Goal: Task Accomplishment & Management: Manage account settings

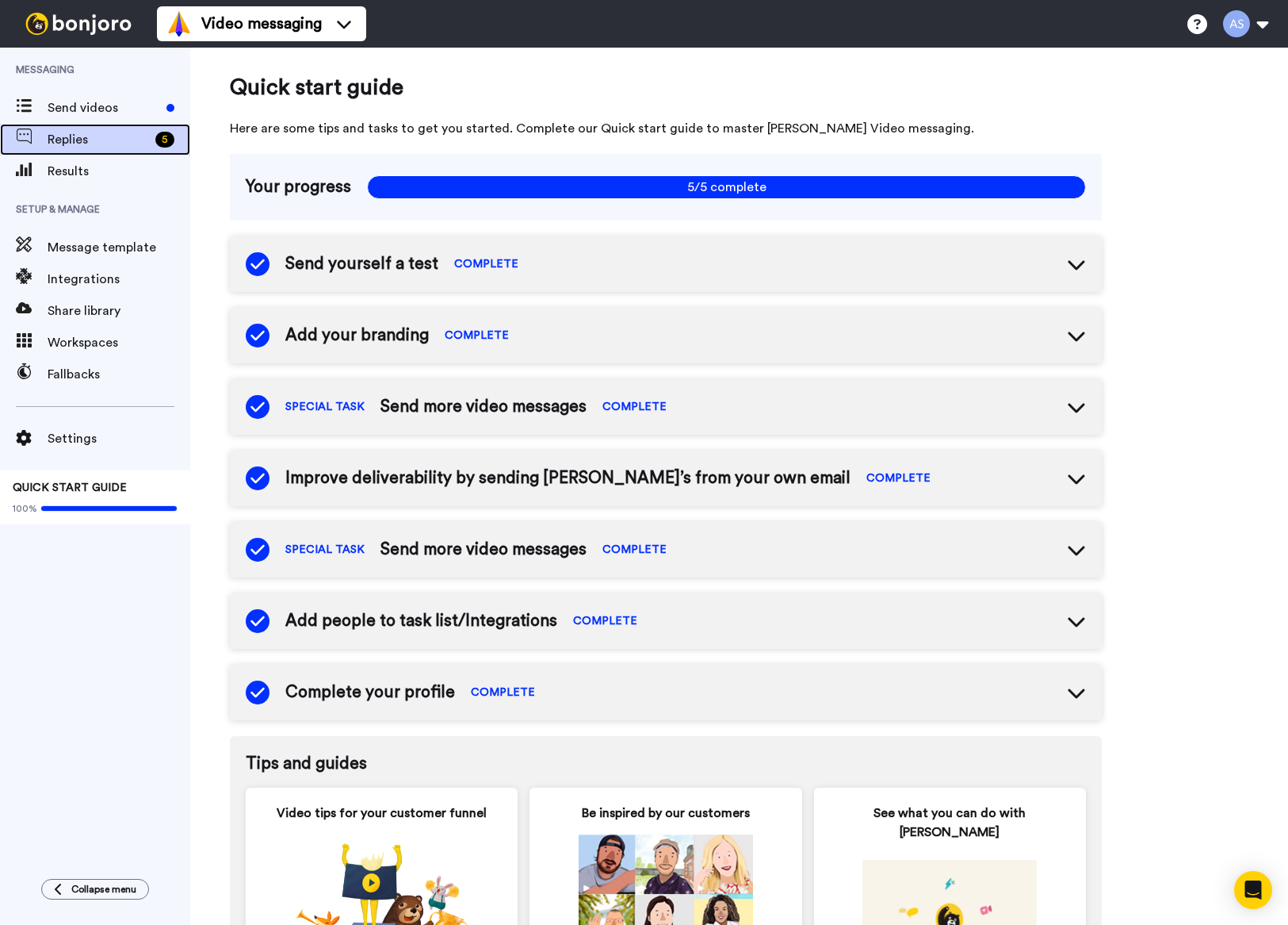
click at [60, 151] on div "Replies 5" at bounding box center [95, 139] width 190 height 31
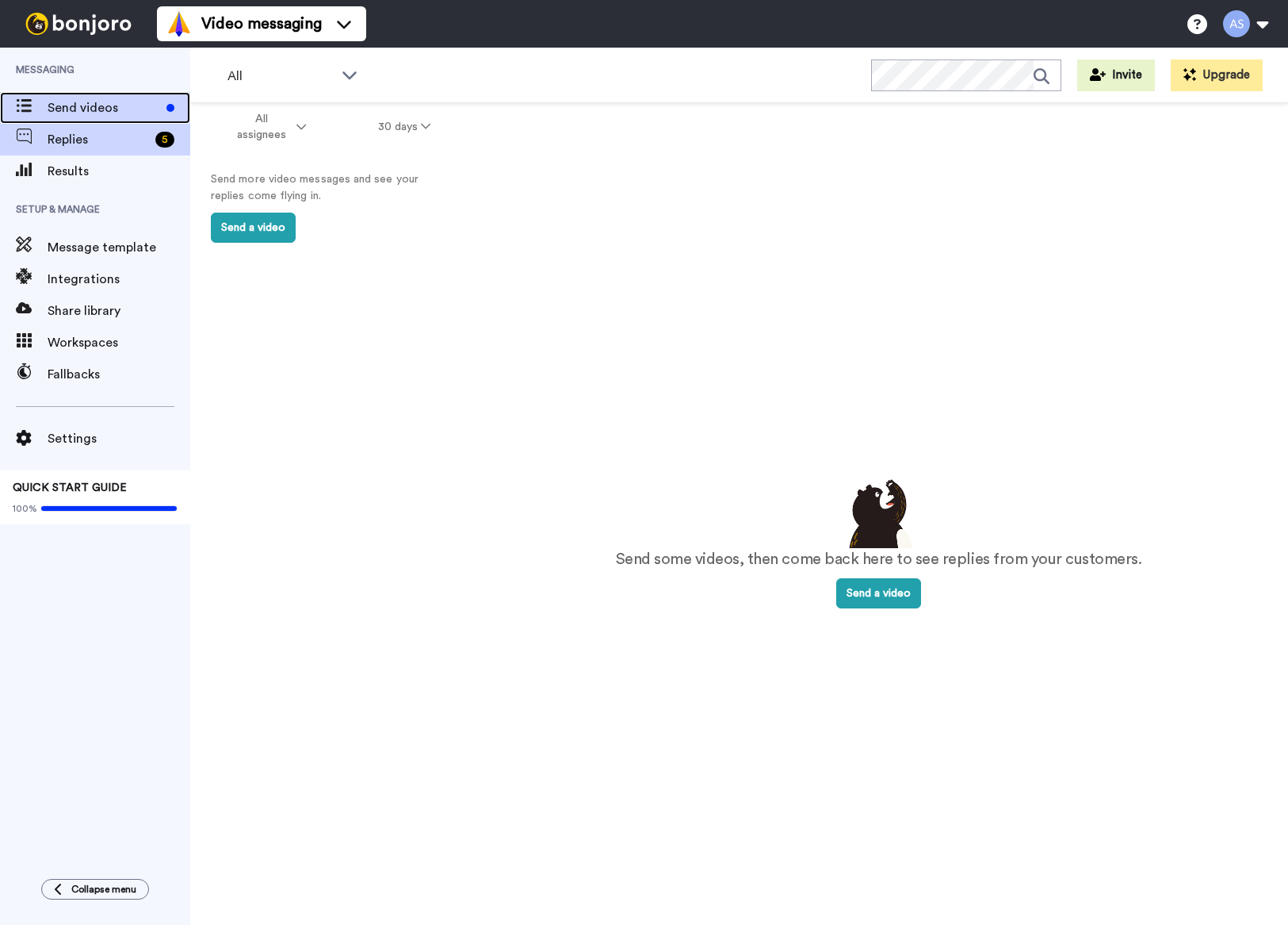
click at [93, 111] on span "Send videos" at bounding box center [104, 108] width 112 height 19
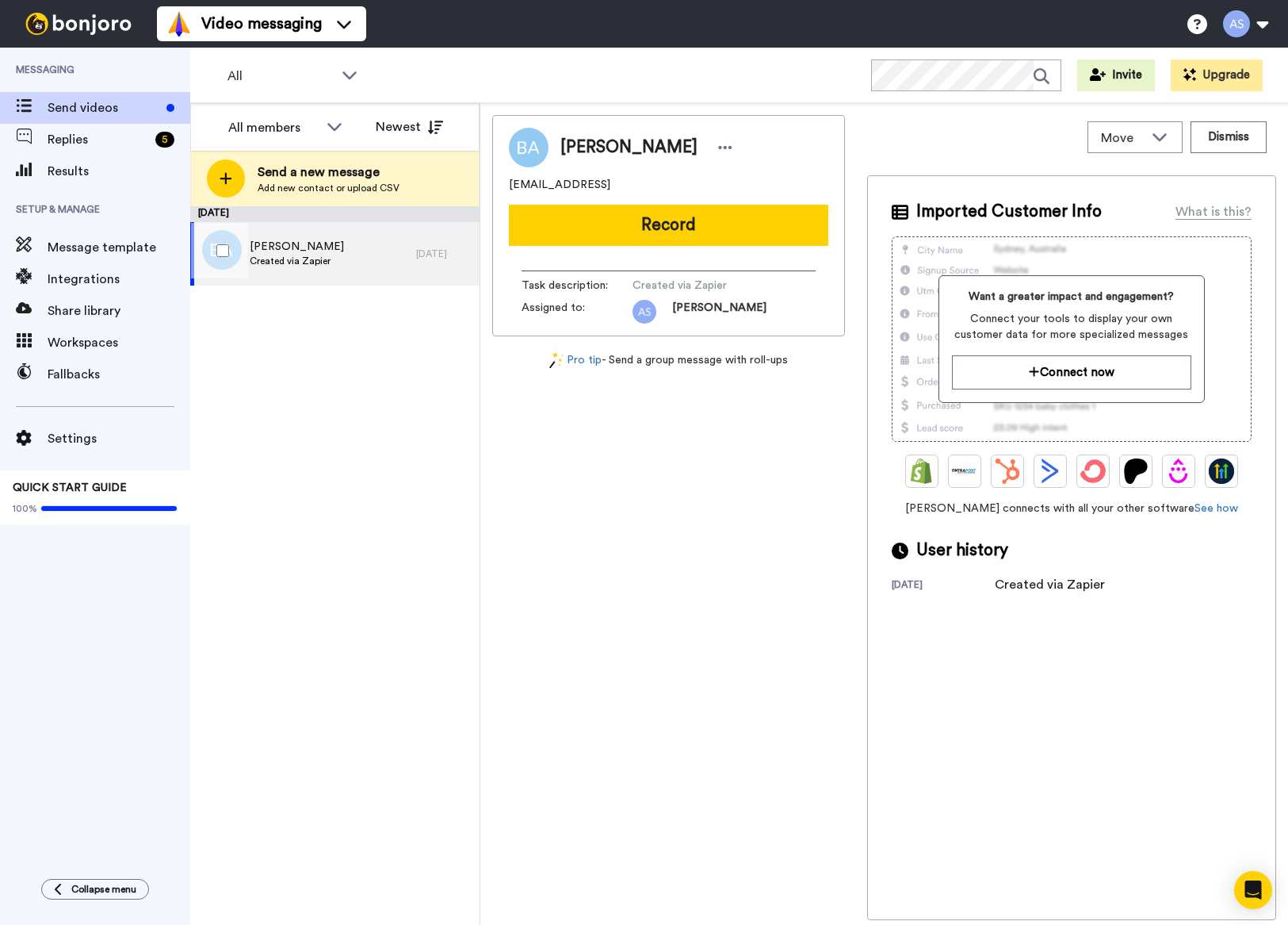
click at [302, 249] on span "Brian Anderson" at bounding box center [296, 246] width 95 height 16
click at [1171, 145] on div "Move" at bounding box center [1135, 137] width 94 height 30
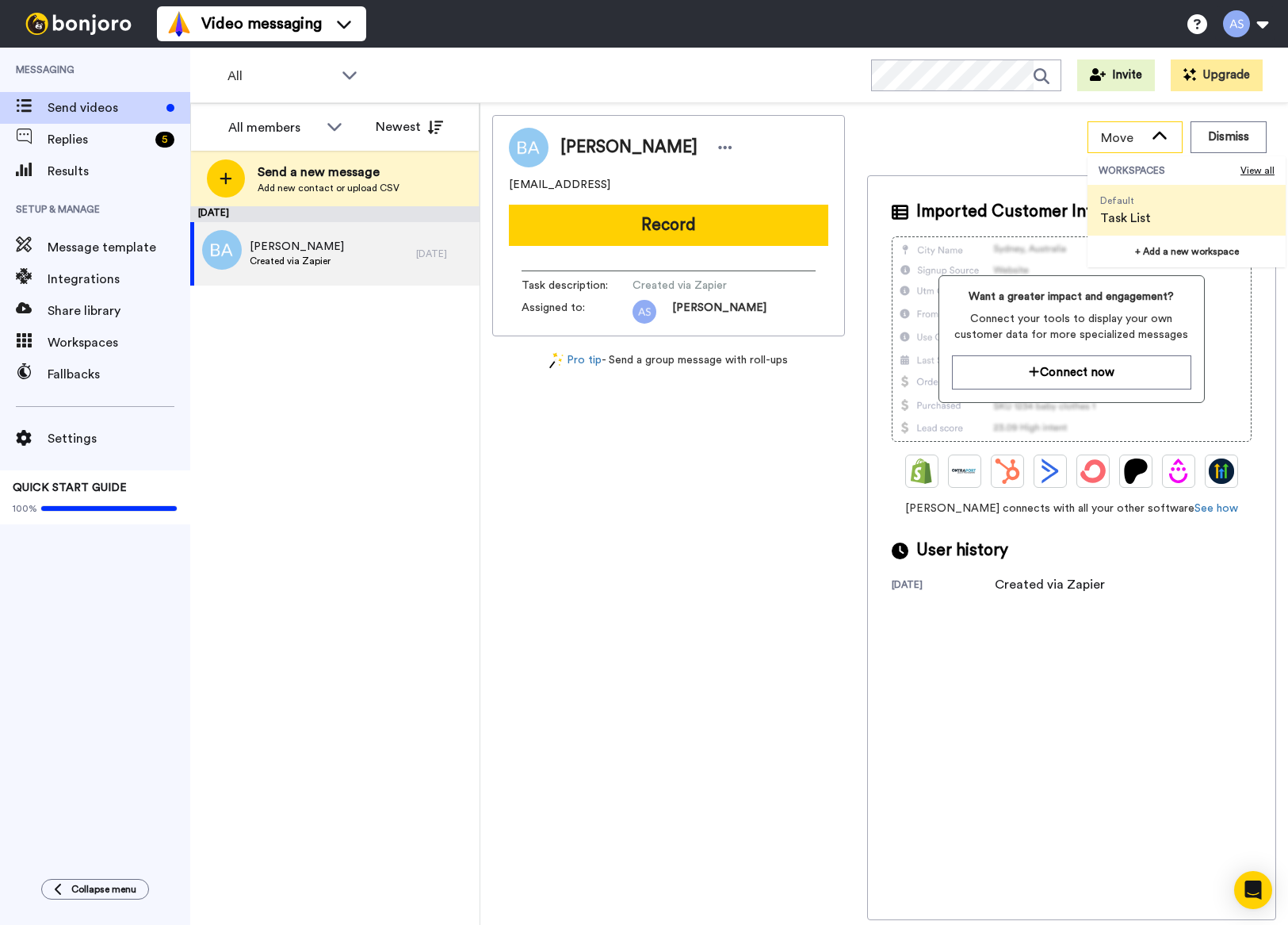
click at [1171, 145] on div "Move" at bounding box center [1135, 137] width 94 height 30
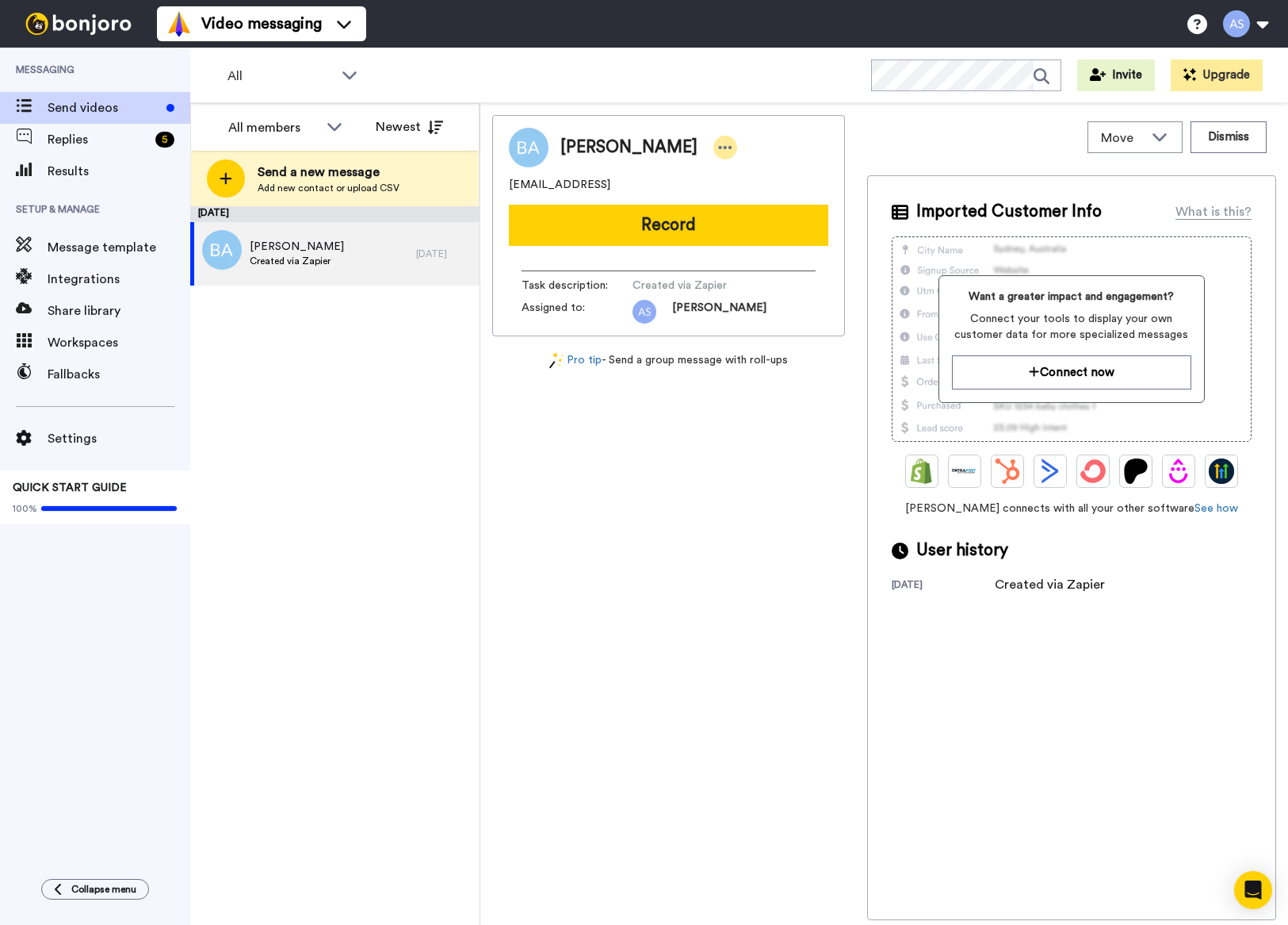
click at [713, 143] on div at bounding box center [725, 147] width 24 height 24
click at [742, 166] on li "Edit contact" at bounding box center [748, 174] width 115 height 22
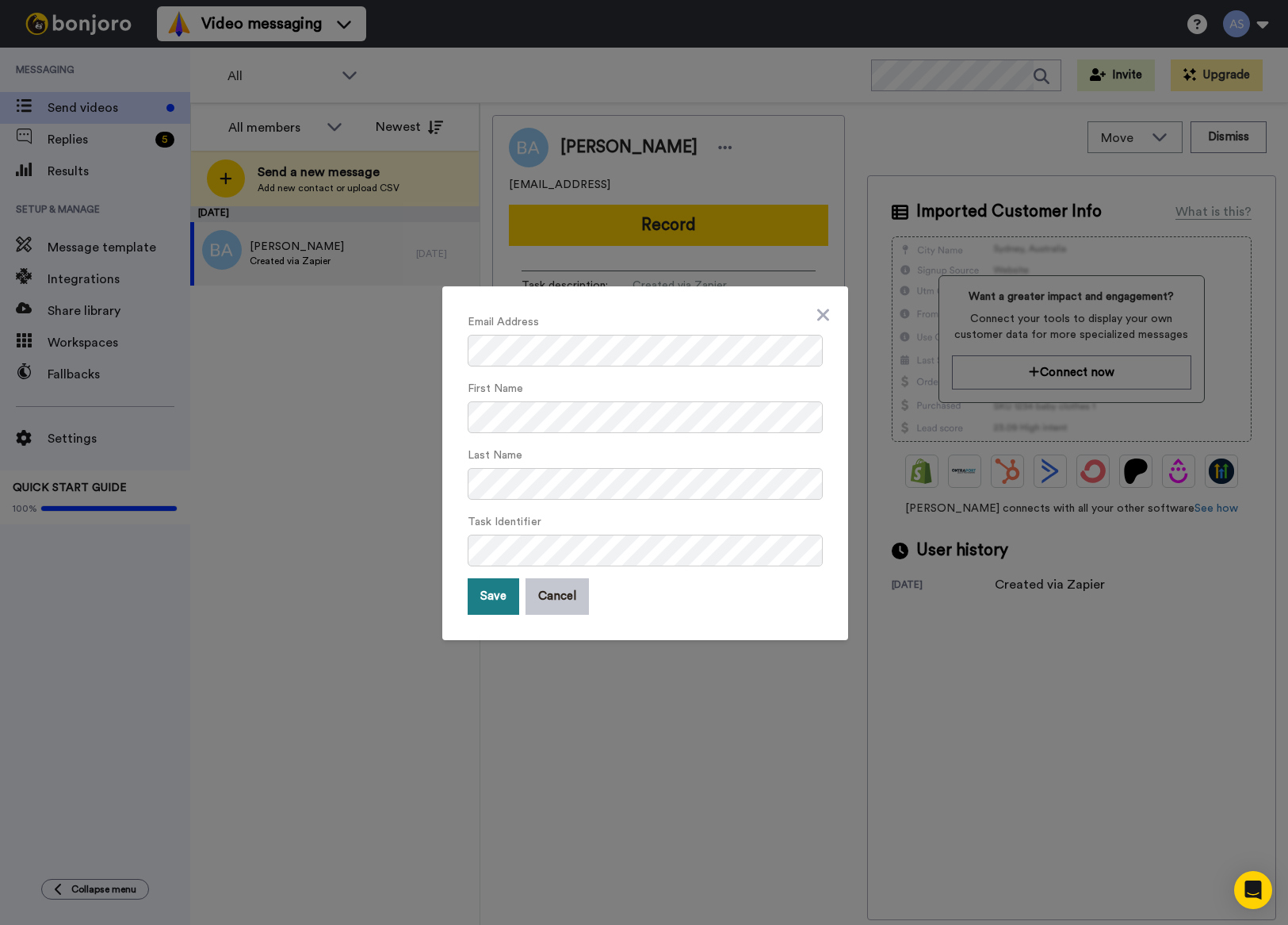
click at [501, 603] on button "Save" at bounding box center [493, 596] width 52 height 37
